Goal: Obtain resource: Obtain resource

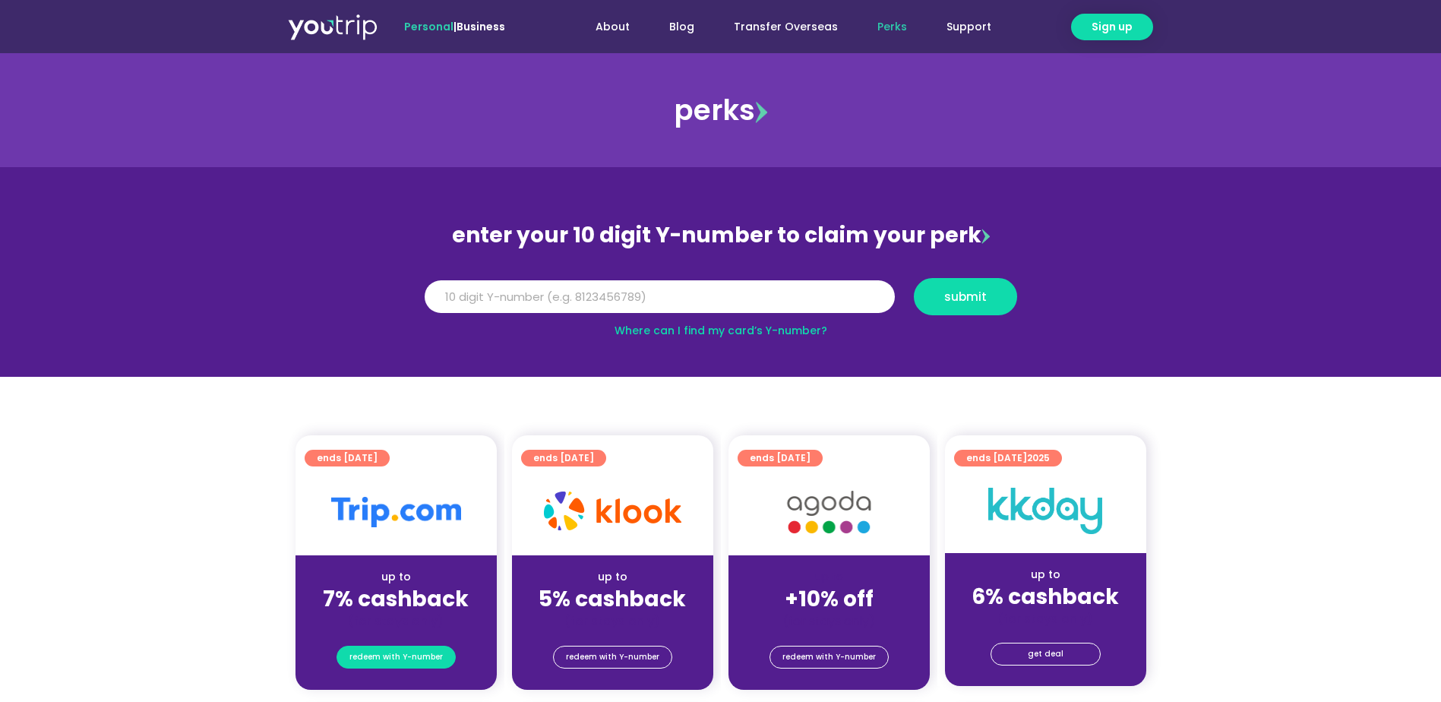
click at [408, 660] on span "redeem with Y-number" at bounding box center [396, 657] width 93 height 21
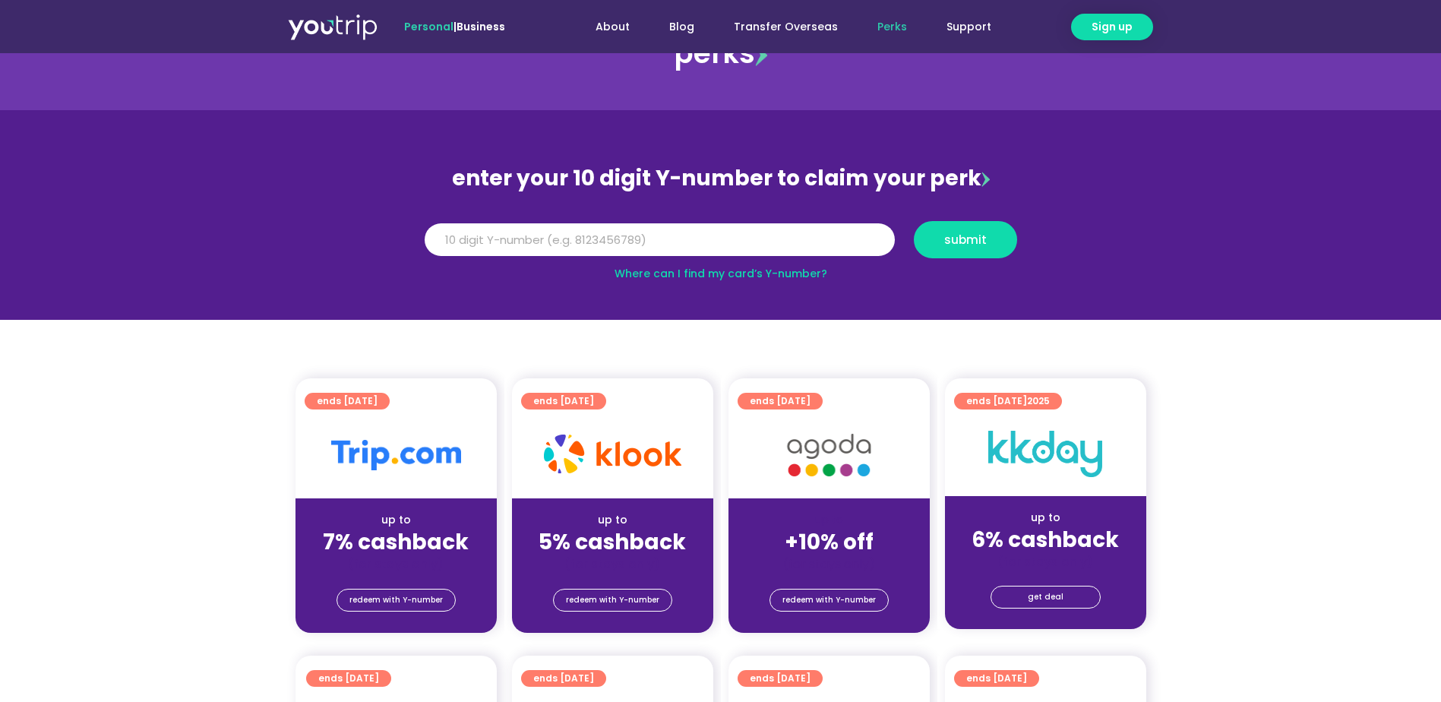
scroll to position [167, 0]
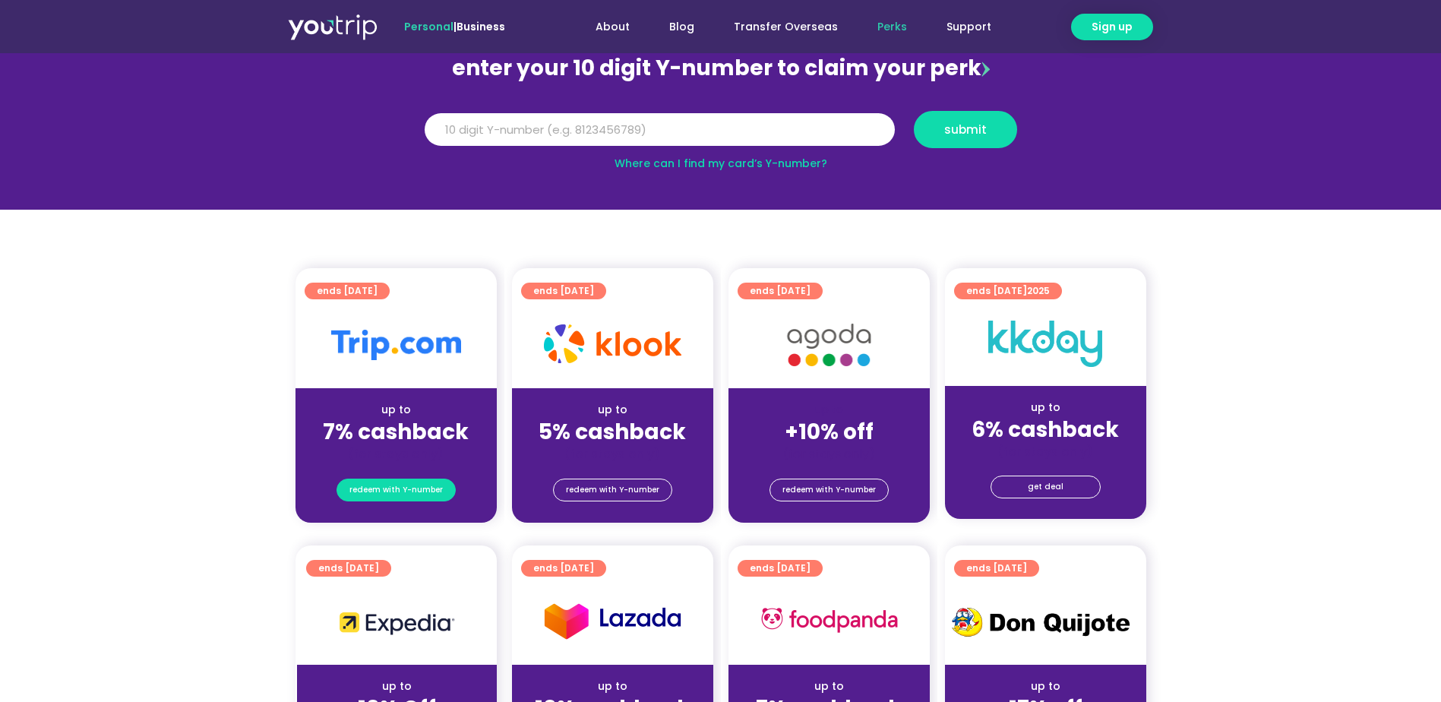
click at [416, 490] on span "redeem with Y-number" at bounding box center [396, 489] width 93 height 21
click at [401, 492] on span "redeem with Y-number" at bounding box center [396, 489] width 93 height 21
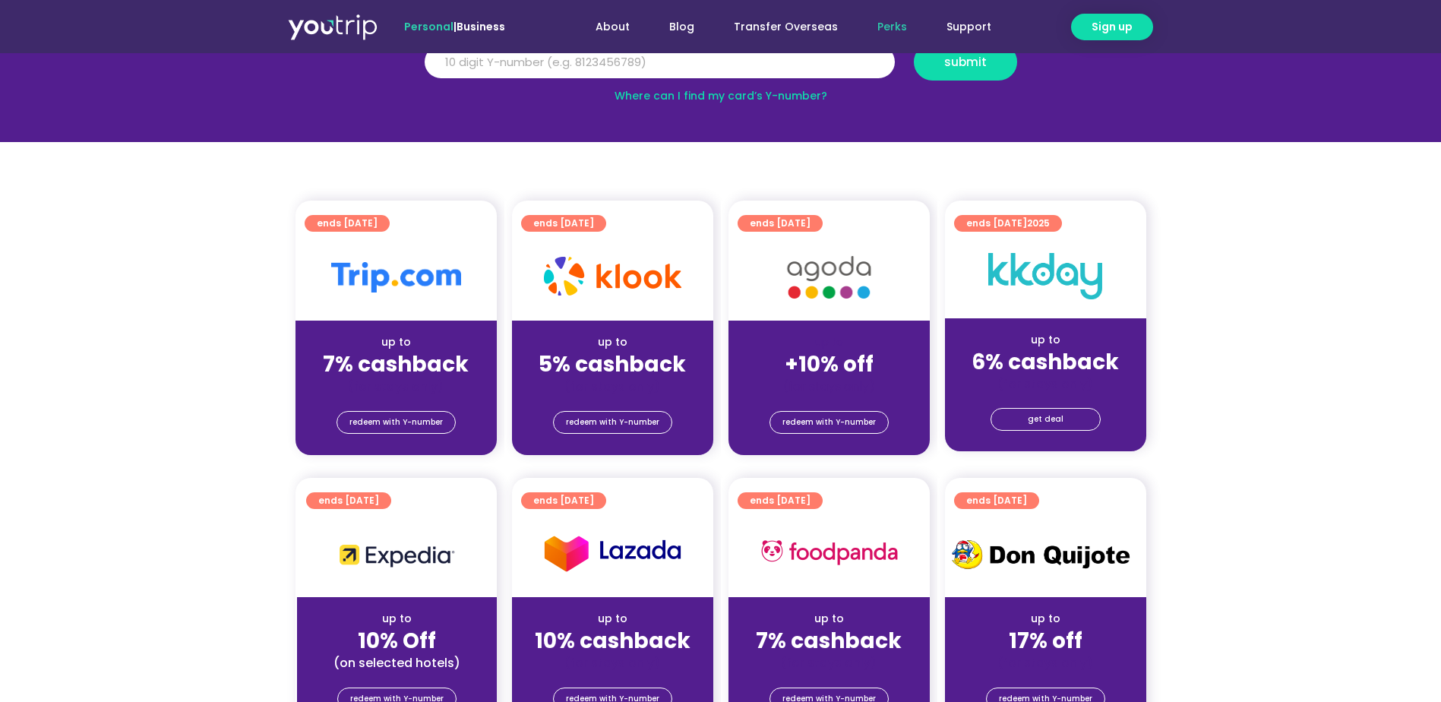
scroll to position [0, 0]
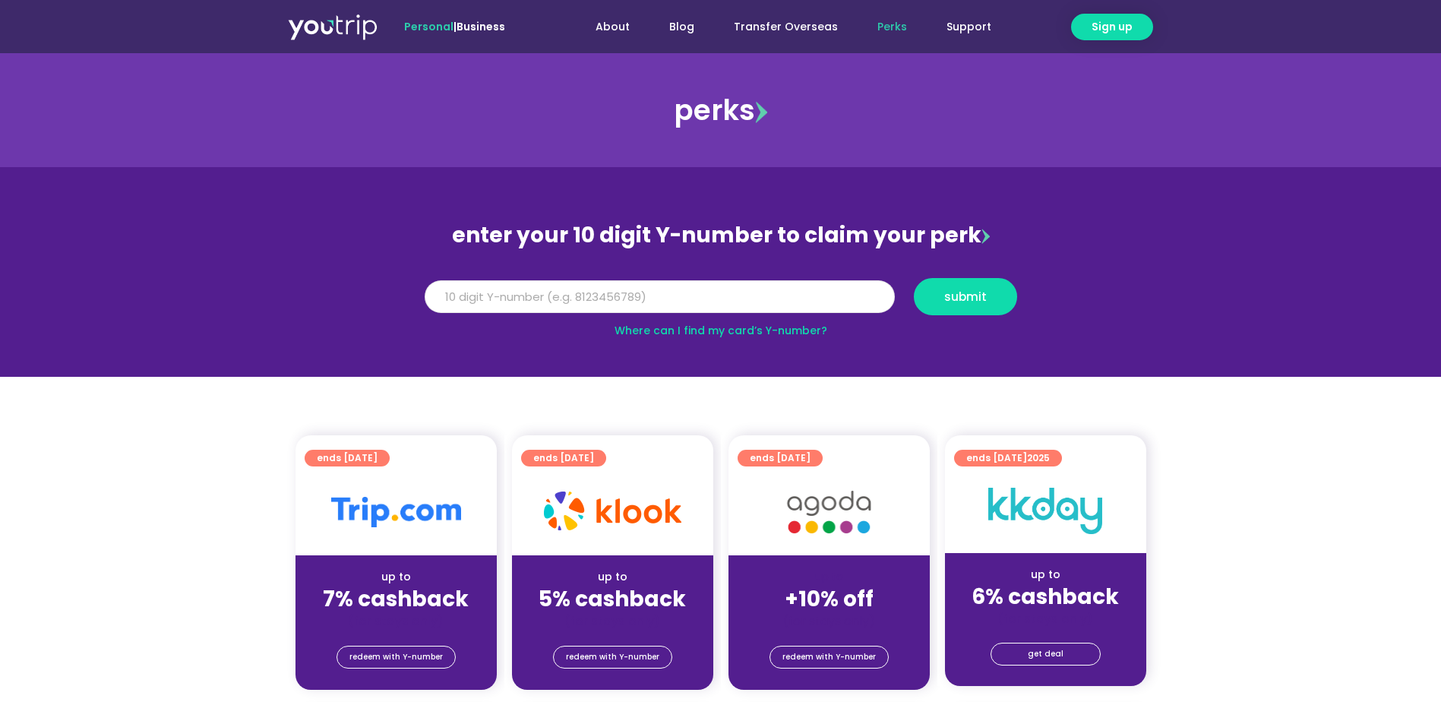
click at [725, 300] on input "Y Number" at bounding box center [660, 296] width 470 height 33
click at [717, 310] on input "Y Number" at bounding box center [660, 296] width 470 height 33
type input "8119656823"
click at [940, 298] on span "submit" at bounding box center [966, 296] width 78 height 11
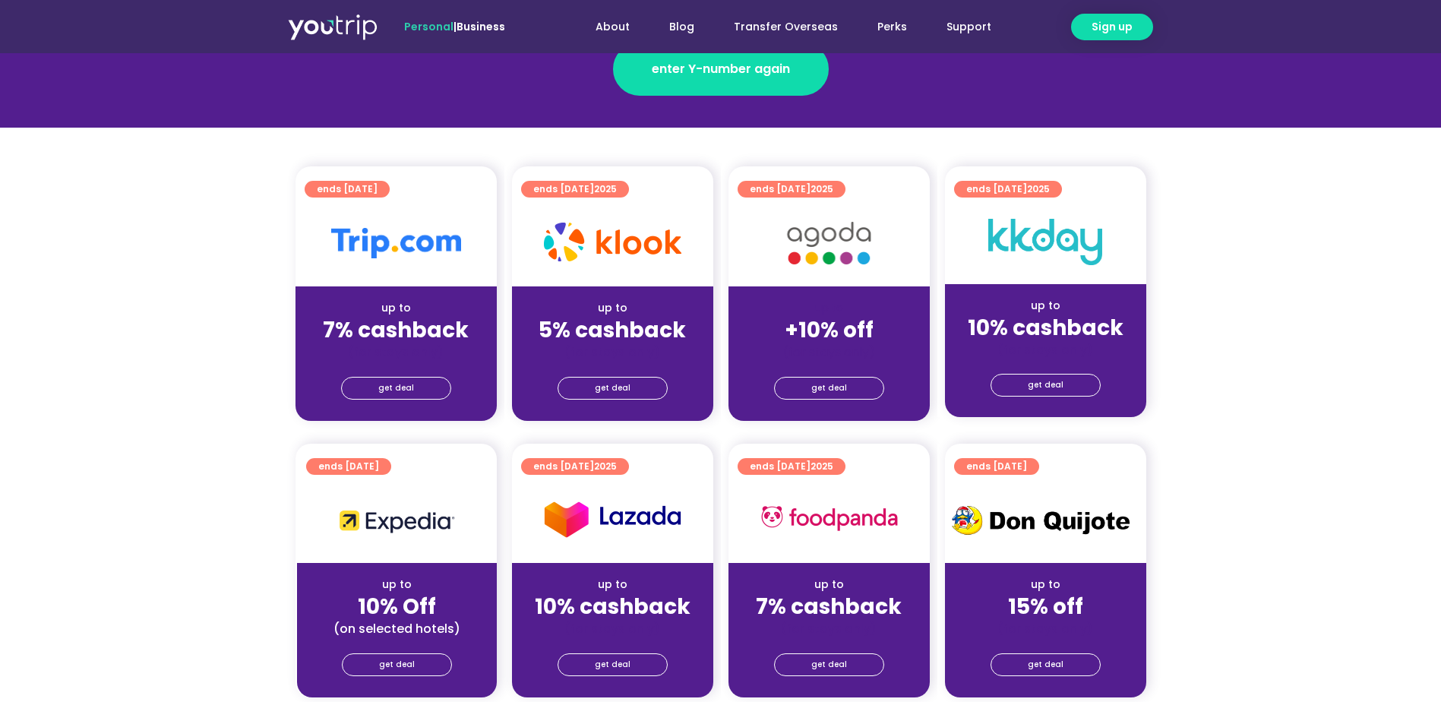
scroll to position [304, 0]
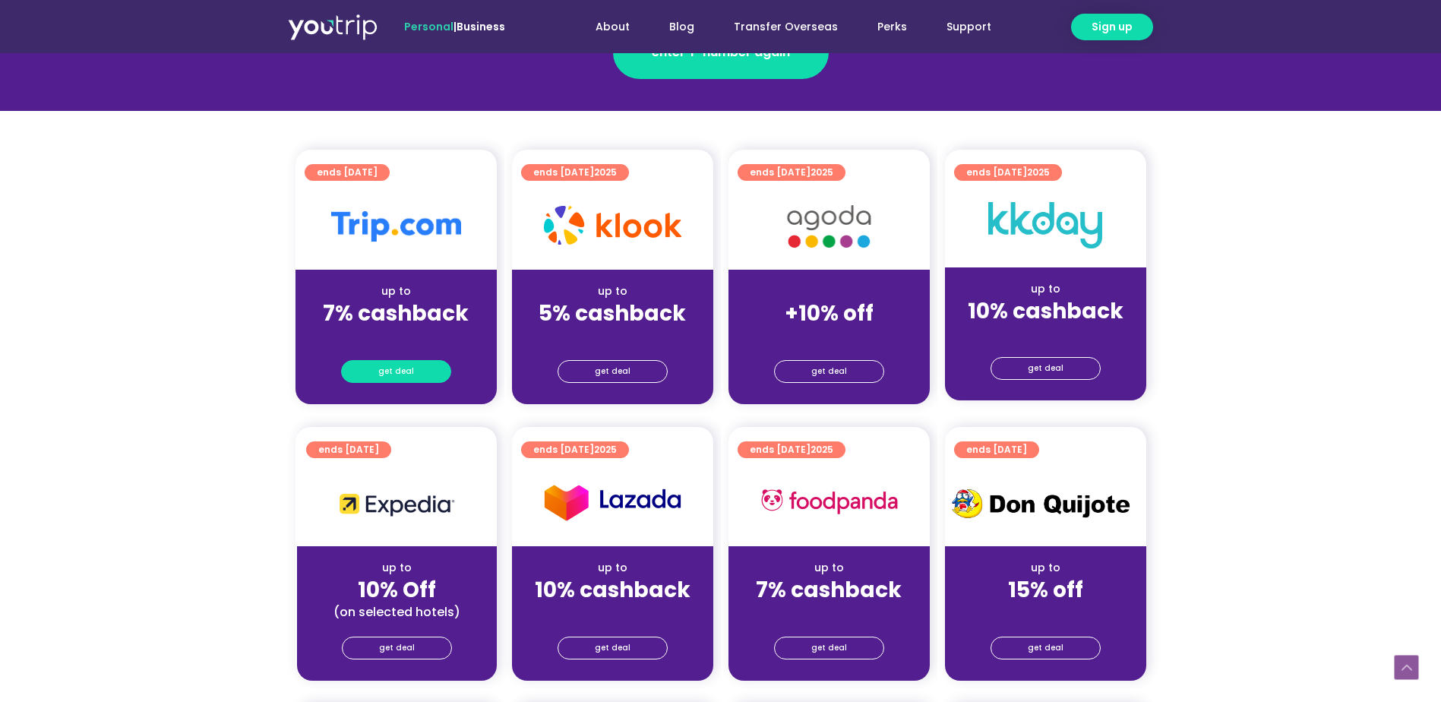
click at [422, 367] on link "get deal" at bounding box center [396, 371] width 110 height 23
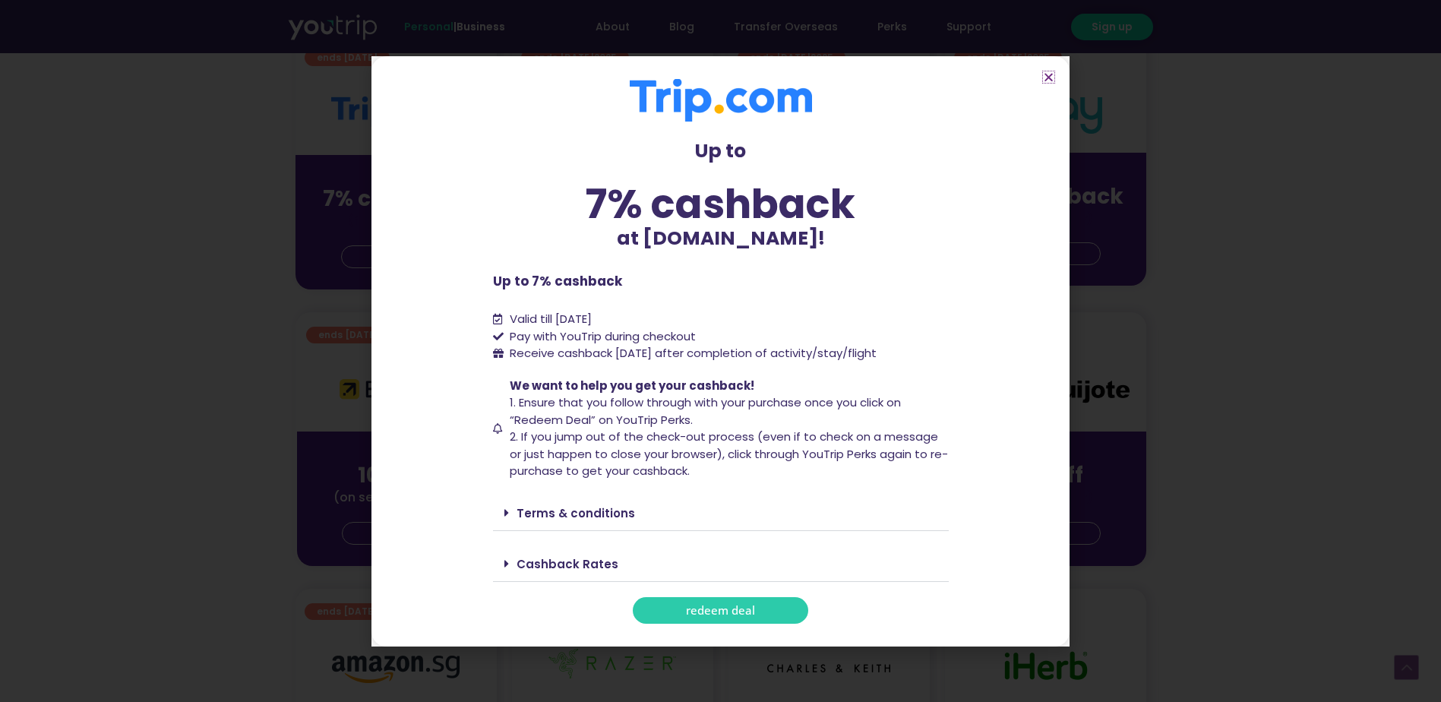
scroll to position [456, 0]
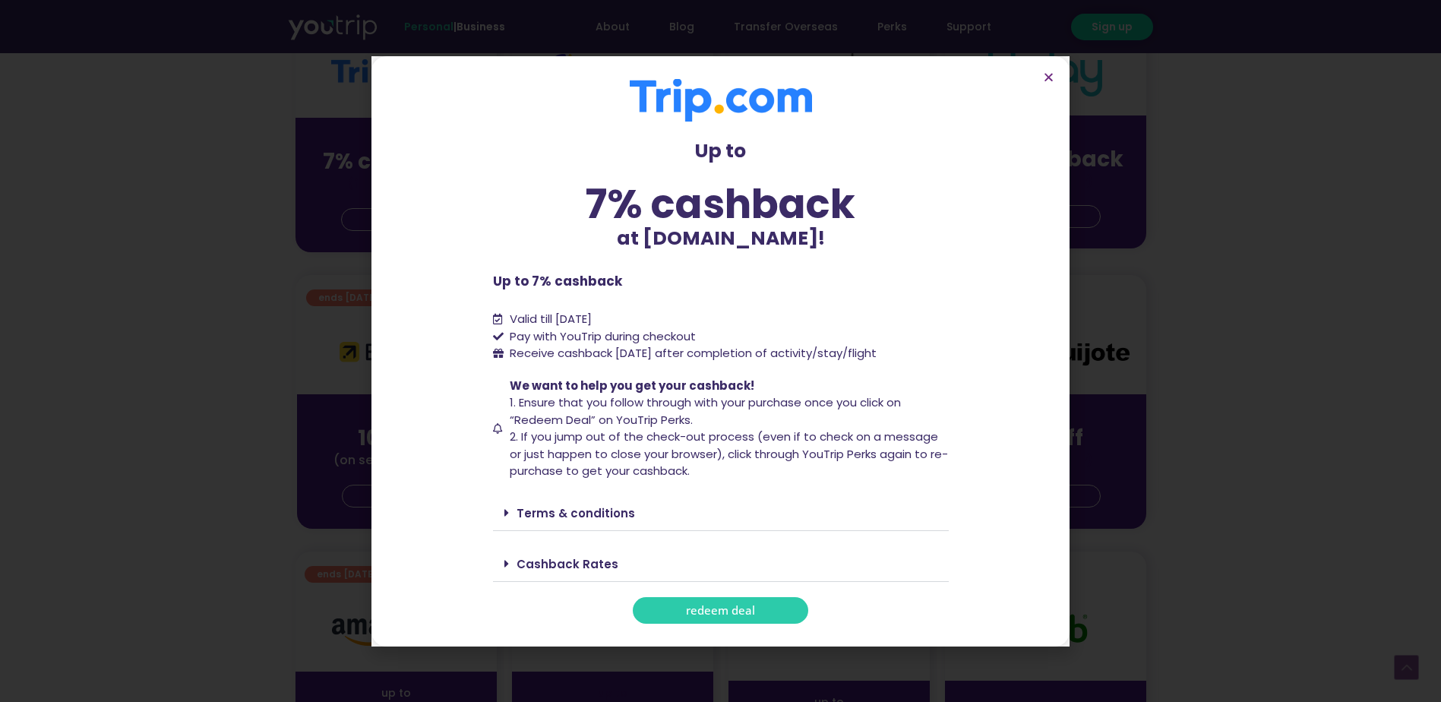
click at [533, 568] on link "Cashback Rates" at bounding box center [568, 564] width 102 height 16
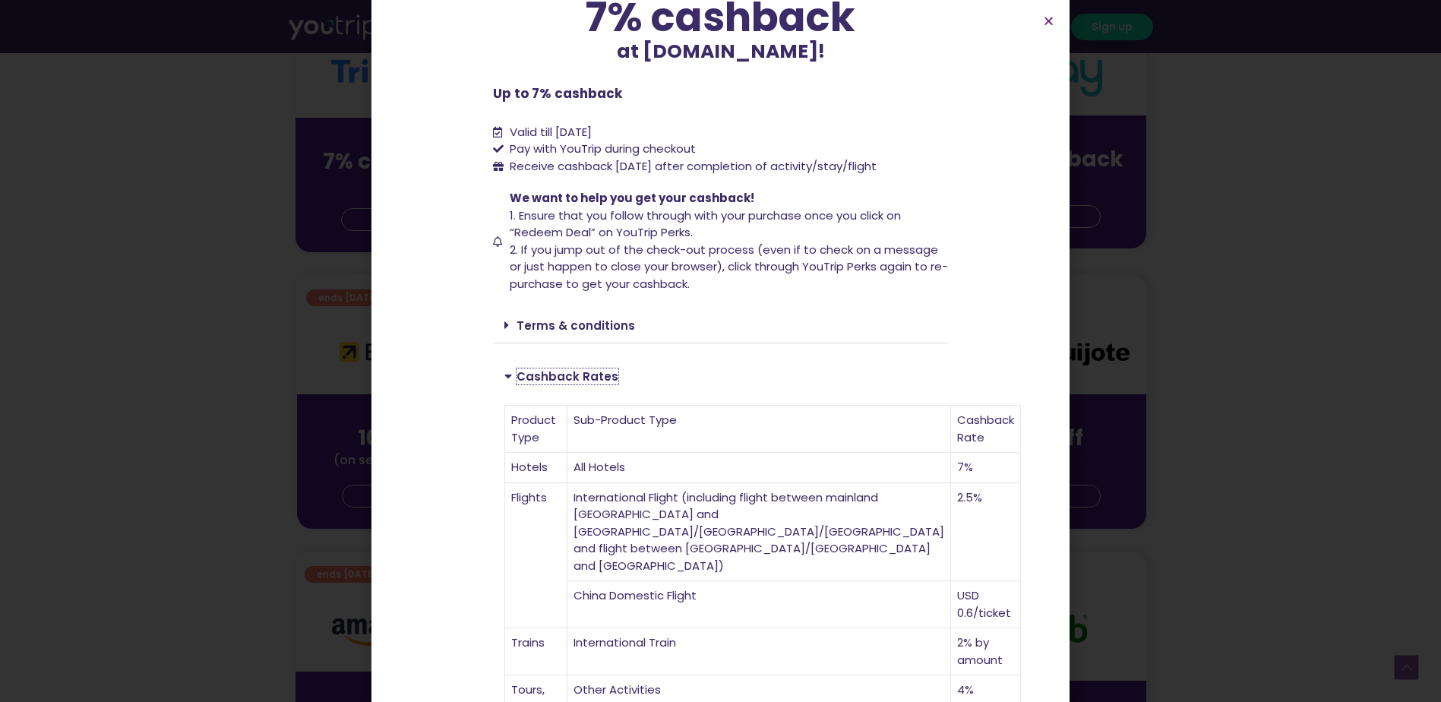
scroll to position [152, 0]
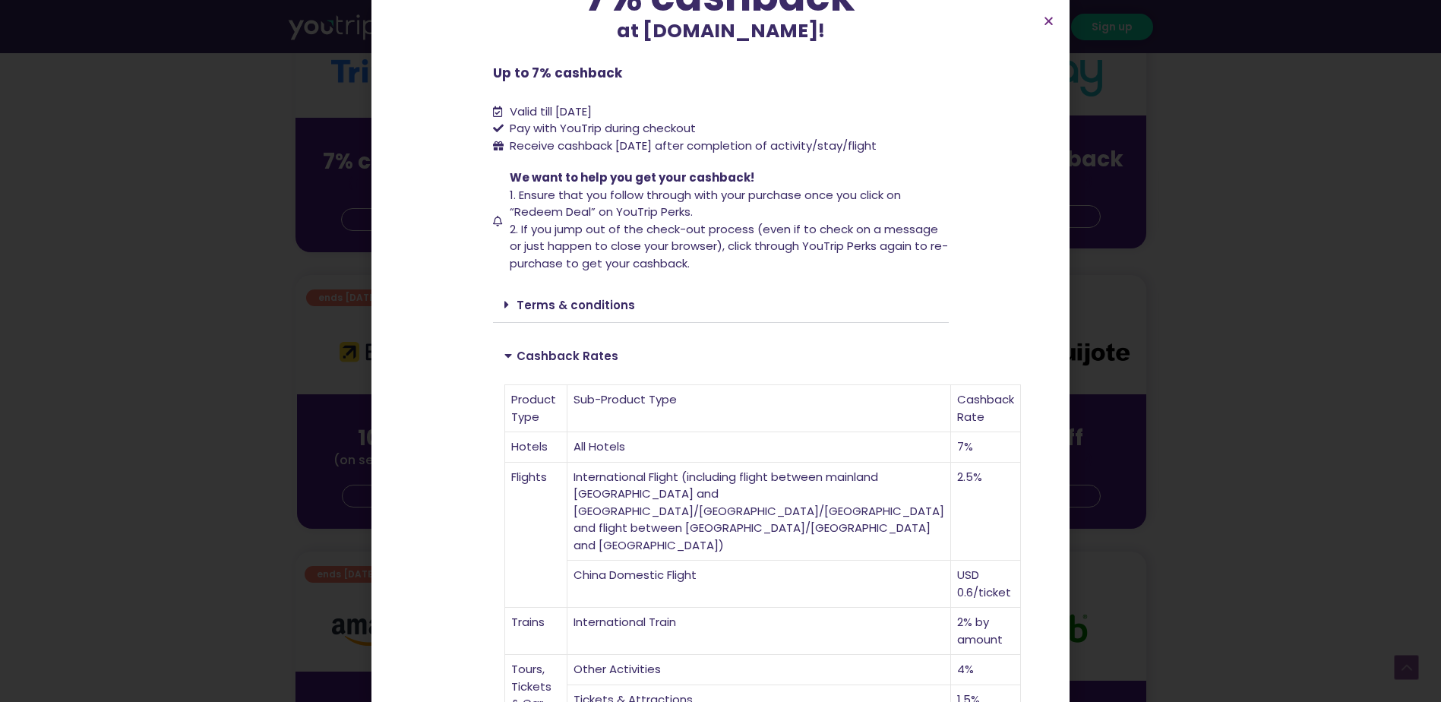
click at [505, 301] on icon at bounding box center [507, 305] width 5 height 12
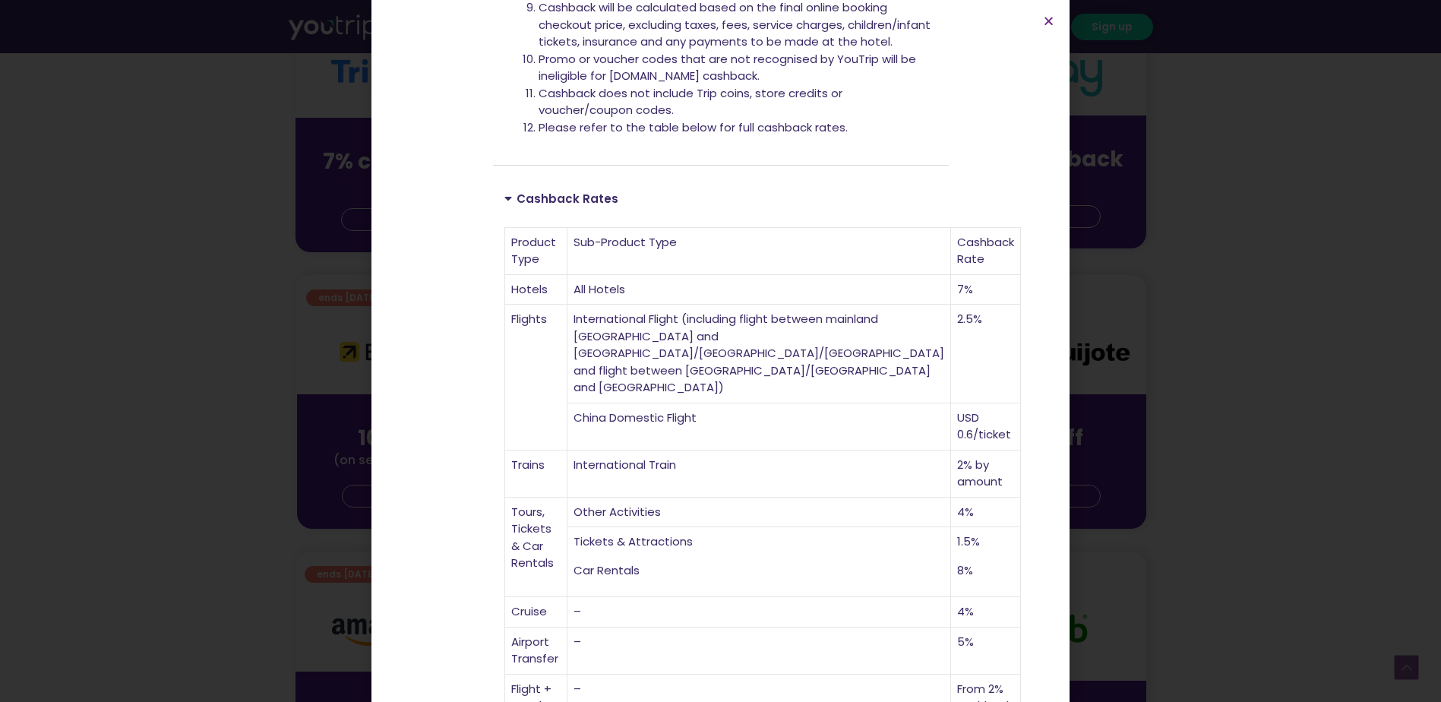
scroll to position [839, 0]
